Goal: Task Accomplishment & Management: Use online tool/utility

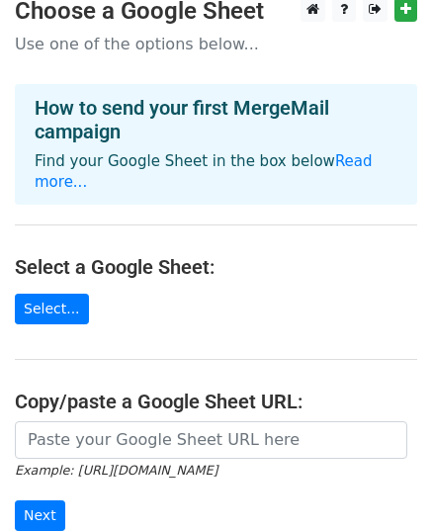
scroll to position [257, 0]
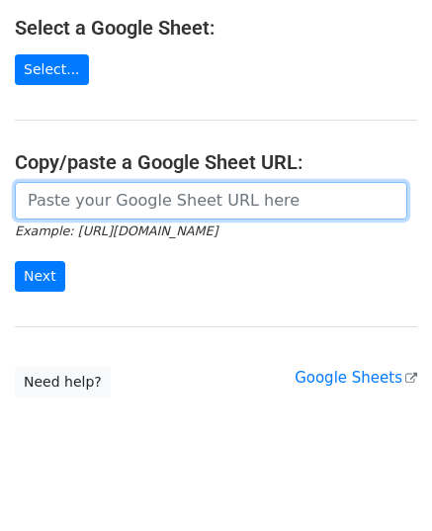
click at [134, 182] on input "url" at bounding box center [211, 201] width 393 height 38
paste input "https://docs.google.com/spreadsheets/d/1wzDYeXSlgmwwlh39VNpbmy6T0_bkeZ4yK4XDrIy…"
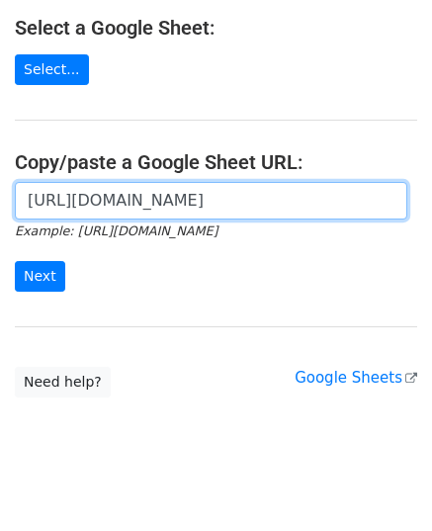
scroll to position [0, 443]
type input "https://docs.google.com/spreadsheets/d/1wzDYeXSlgmwwlh39VNpbmy6T0_bkeZ4yK4XDrIy…"
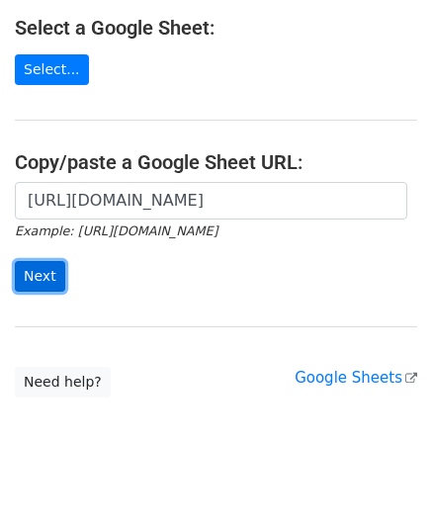
click at [44, 261] on input "Next" at bounding box center [40, 276] width 50 height 31
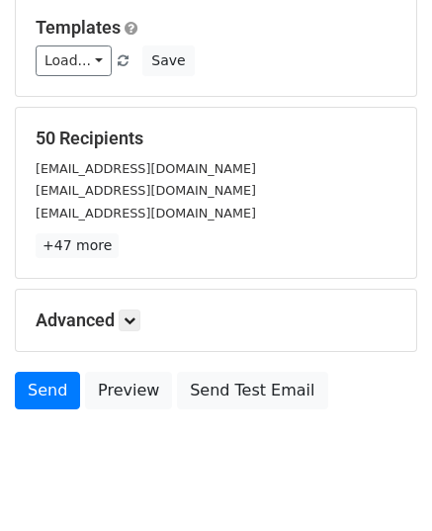
scroll to position [312, 0]
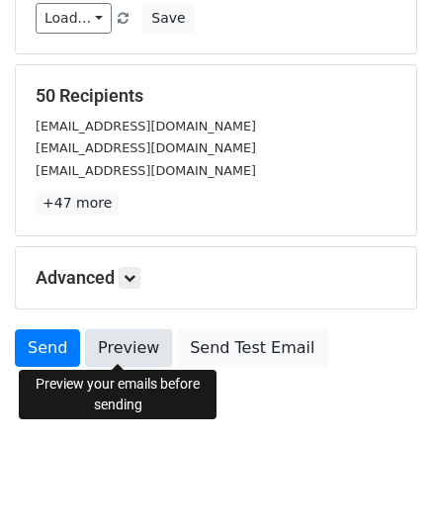
click at [139, 342] on link "Preview" at bounding box center [128, 348] width 87 height 38
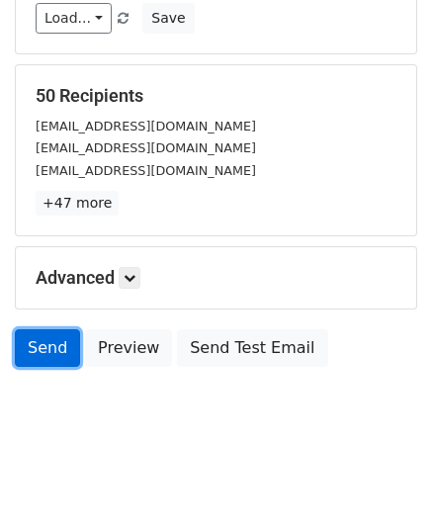
click at [32, 345] on link "Send" at bounding box center [47, 348] width 65 height 38
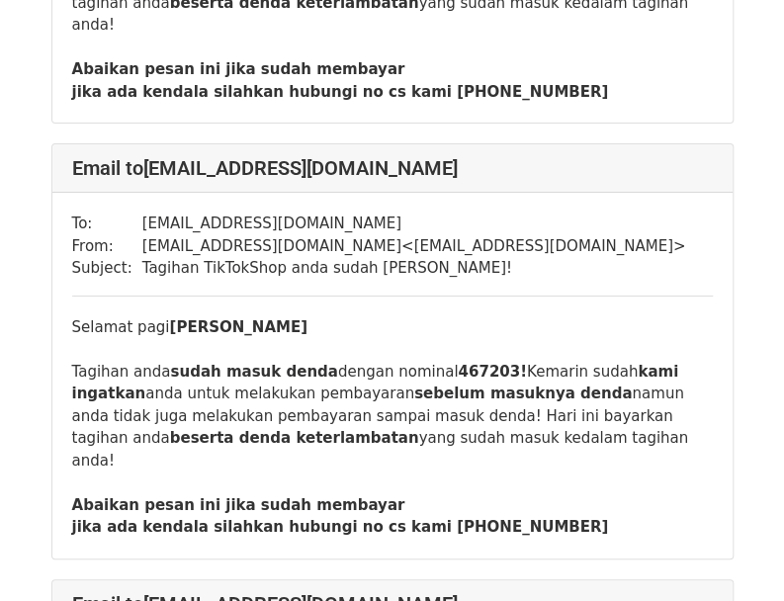
scroll to position [2572, 0]
